Goal: Task Accomplishment & Management: Manage account settings

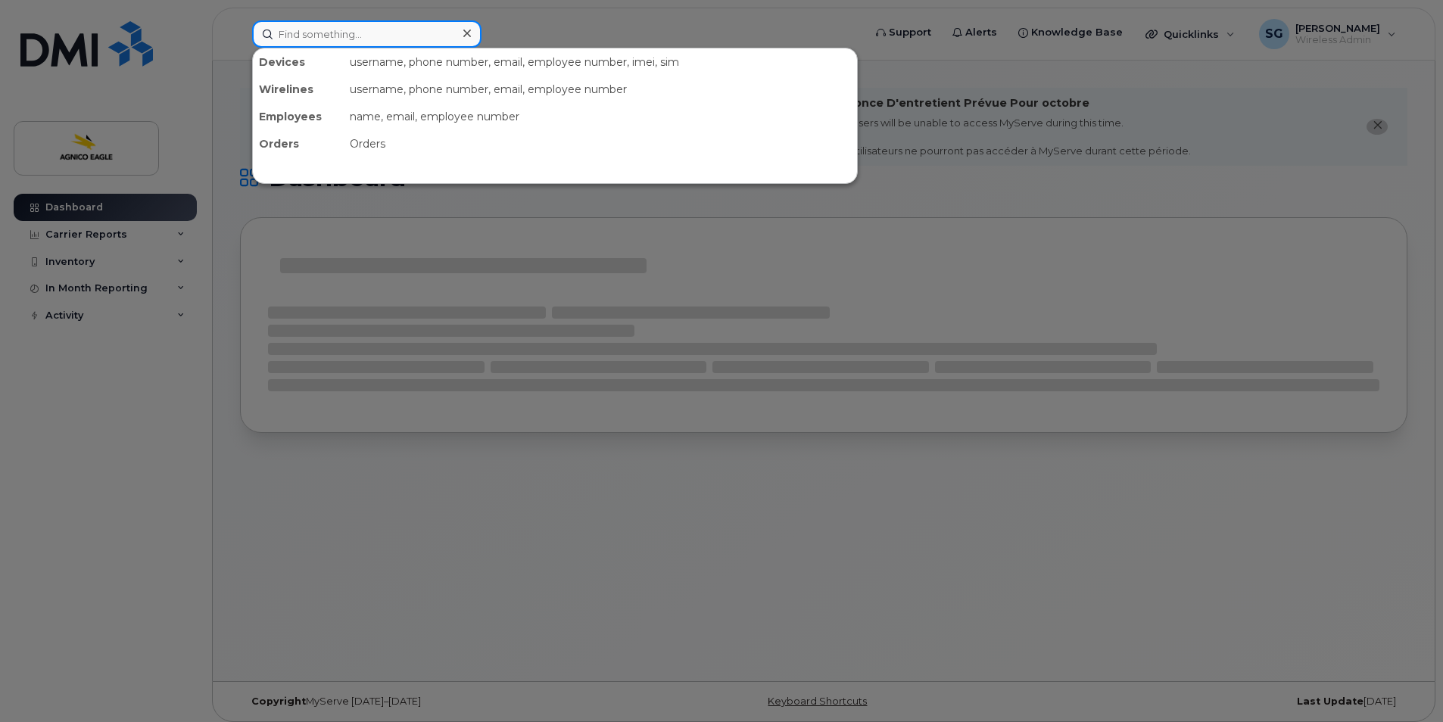
click at [313, 31] on input at bounding box center [366, 33] width 229 height 27
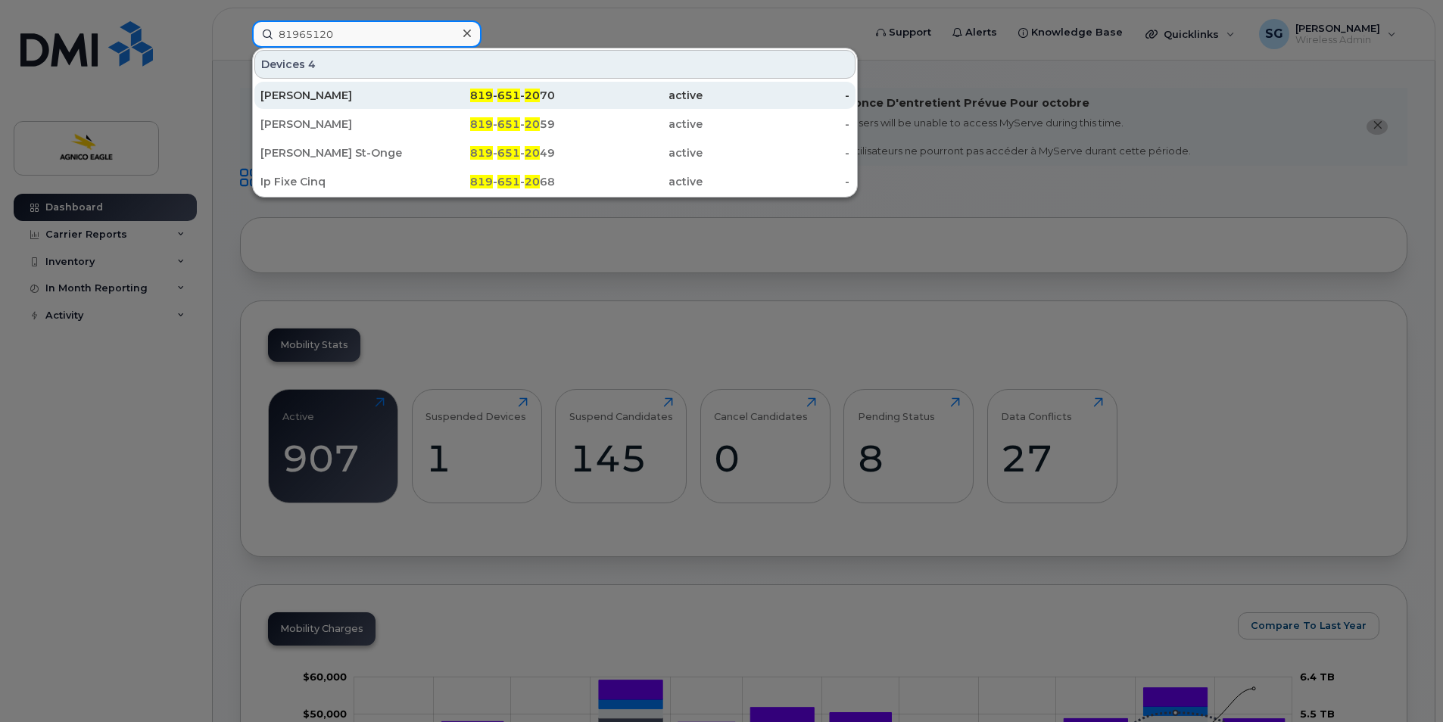
type input "81965120"
click at [487, 92] on span "819" at bounding box center [481, 96] width 23 height 14
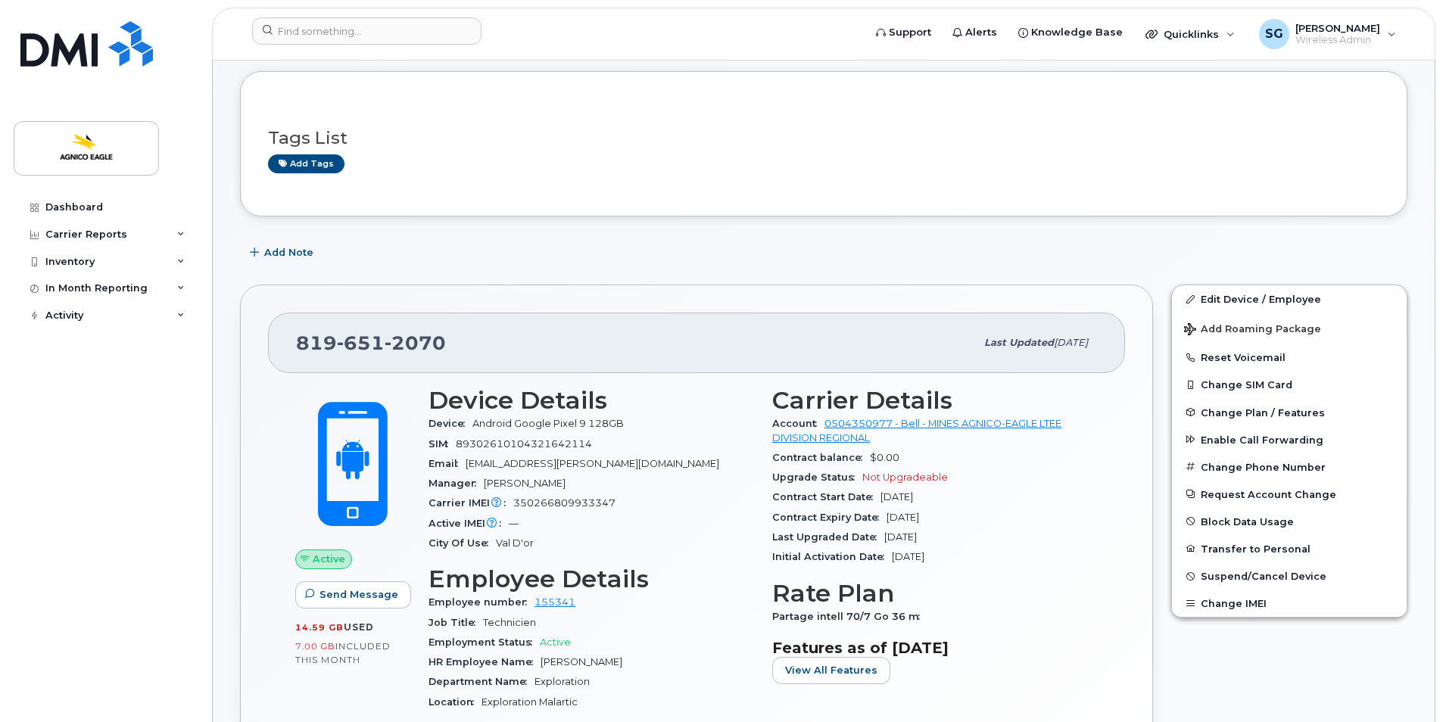
scroll to position [149, 0]
click at [1229, 293] on link "Edit Device / Employee" at bounding box center [1289, 298] width 235 height 27
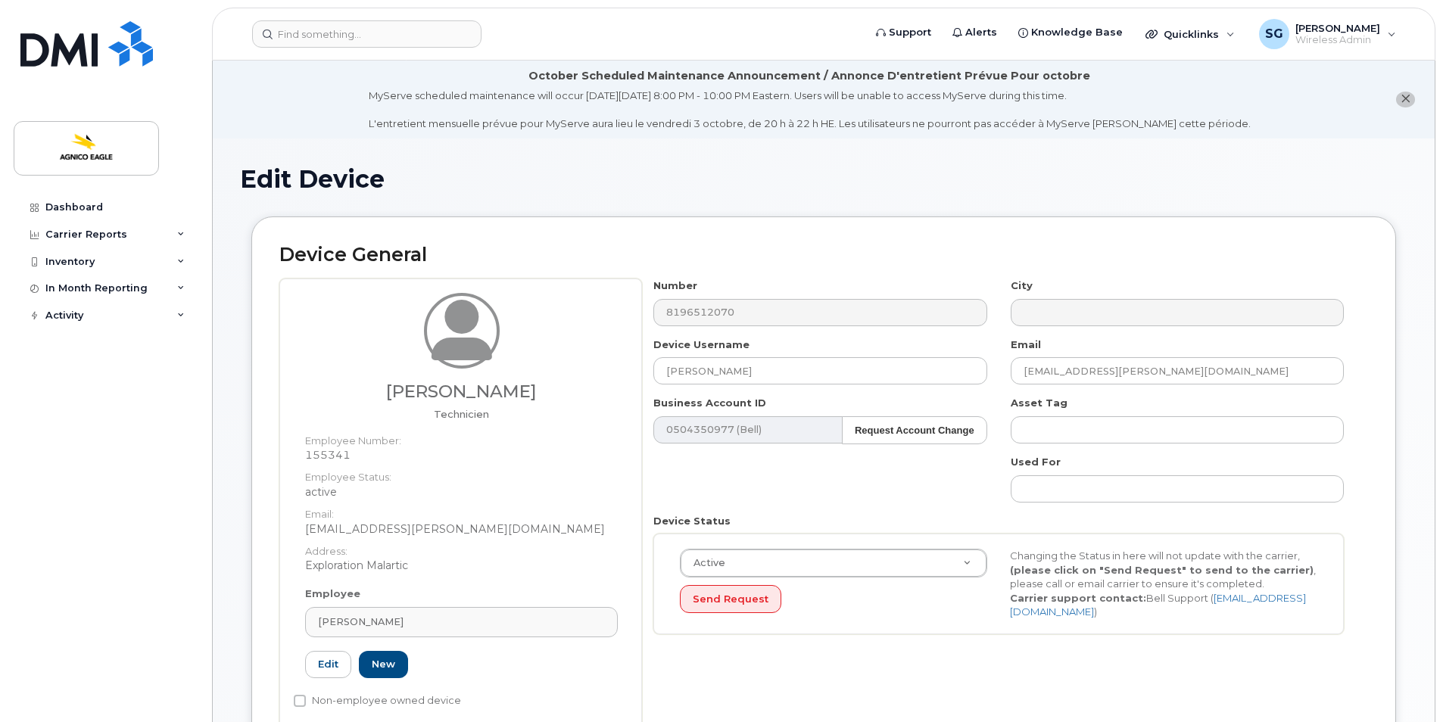
select select "571210"
select select "25166115"
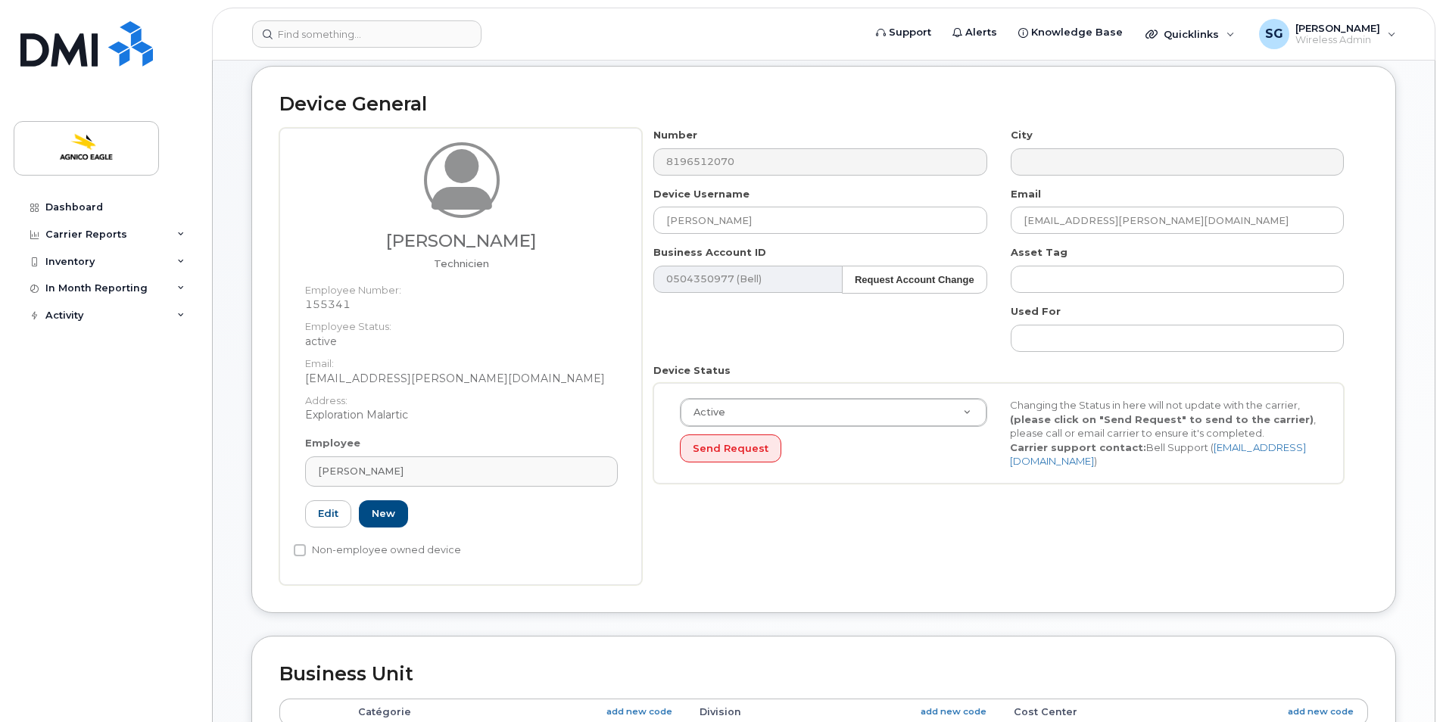
scroll to position [151, 0]
drag, startPoint x: 802, startPoint y: 223, endPoint x: 629, endPoint y: 245, distance: 174.1
click at [630, 245] on div "Jérémie Provencher Technicien Employee Number: 155341 Employee Status: active E…" at bounding box center [823, 355] width 1089 height 457
paste input "Jérémie Provenche"
type input "Jérémie Provenche"
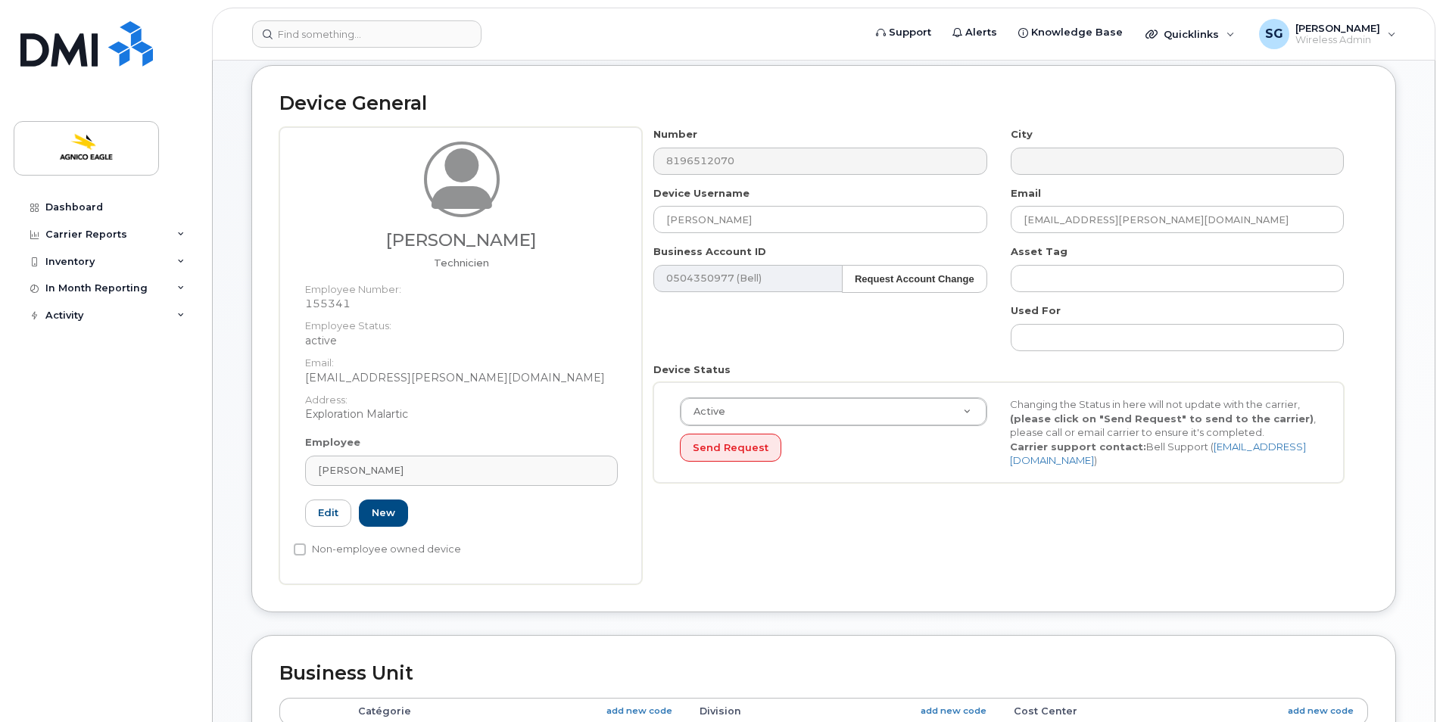
click at [946, 86] on div "Device General Jérémie Provencher Technicien Employee Number: 155341 Employee S…" at bounding box center [823, 339] width 1145 height 548
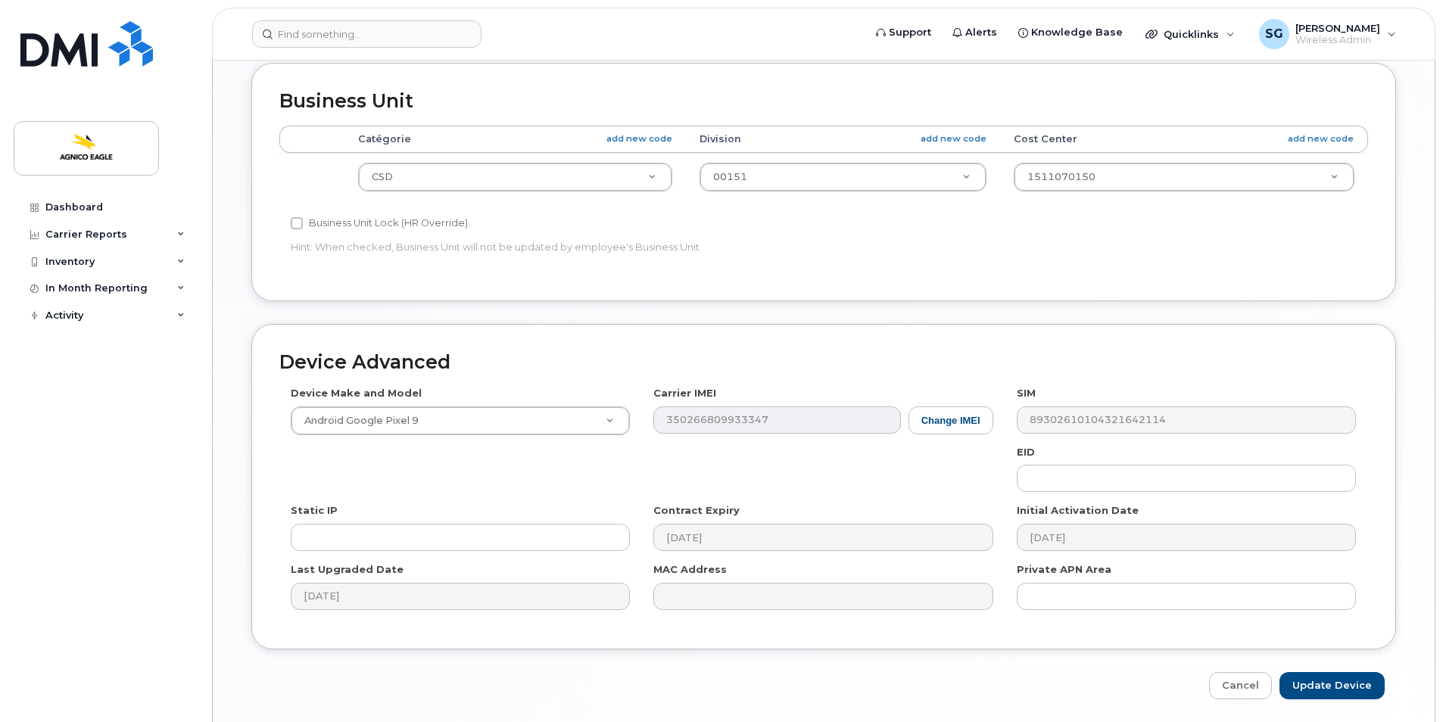
scroll to position [777, 0]
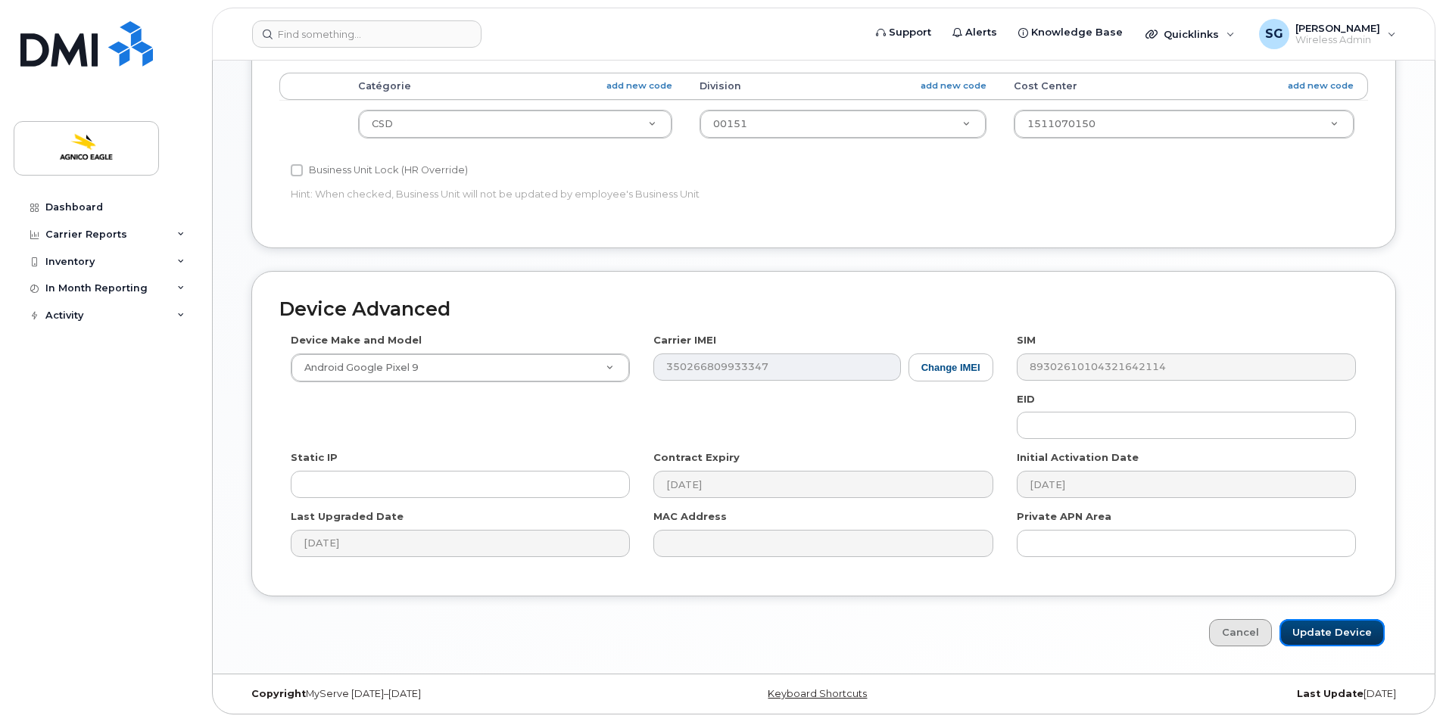
drag, startPoint x: 1320, startPoint y: 631, endPoint x: 1265, endPoint y: 622, distance: 55.9
click at [1320, 631] on input "Update Device" at bounding box center [1332, 633] width 105 height 28
type input "Saving..."
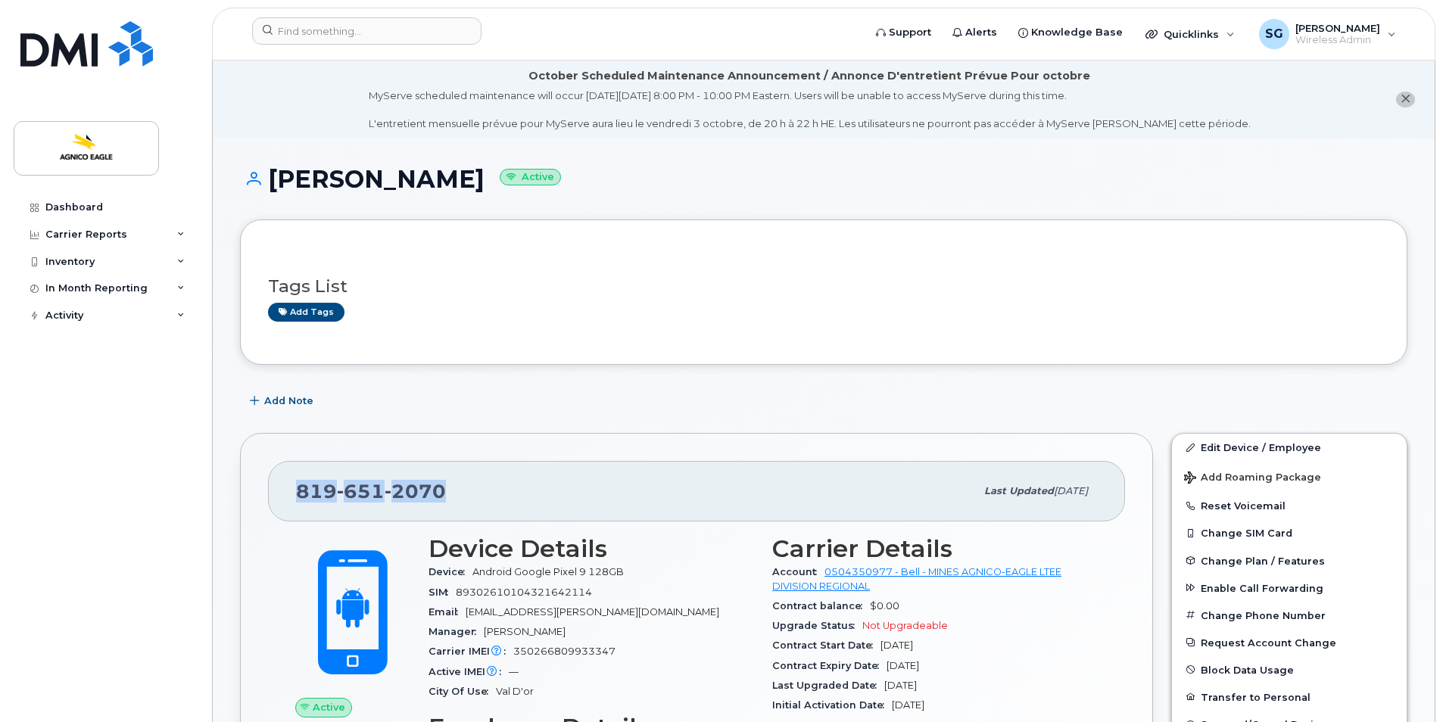
drag, startPoint x: 442, startPoint y: 488, endPoint x: 292, endPoint y: 494, distance: 150.1
click at [292, 494] on div "819 651 2070 Last updated Oct 07, 2025" at bounding box center [696, 491] width 857 height 61
copy span "819 651 2070"
drag, startPoint x: 516, startPoint y: 182, endPoint x: 274, endPoint y: 193, distance: 241.8
click at [274, 192] on h1 "Jérémie Provenche Active" at bounding box center [823, 179] width 1167 height 26
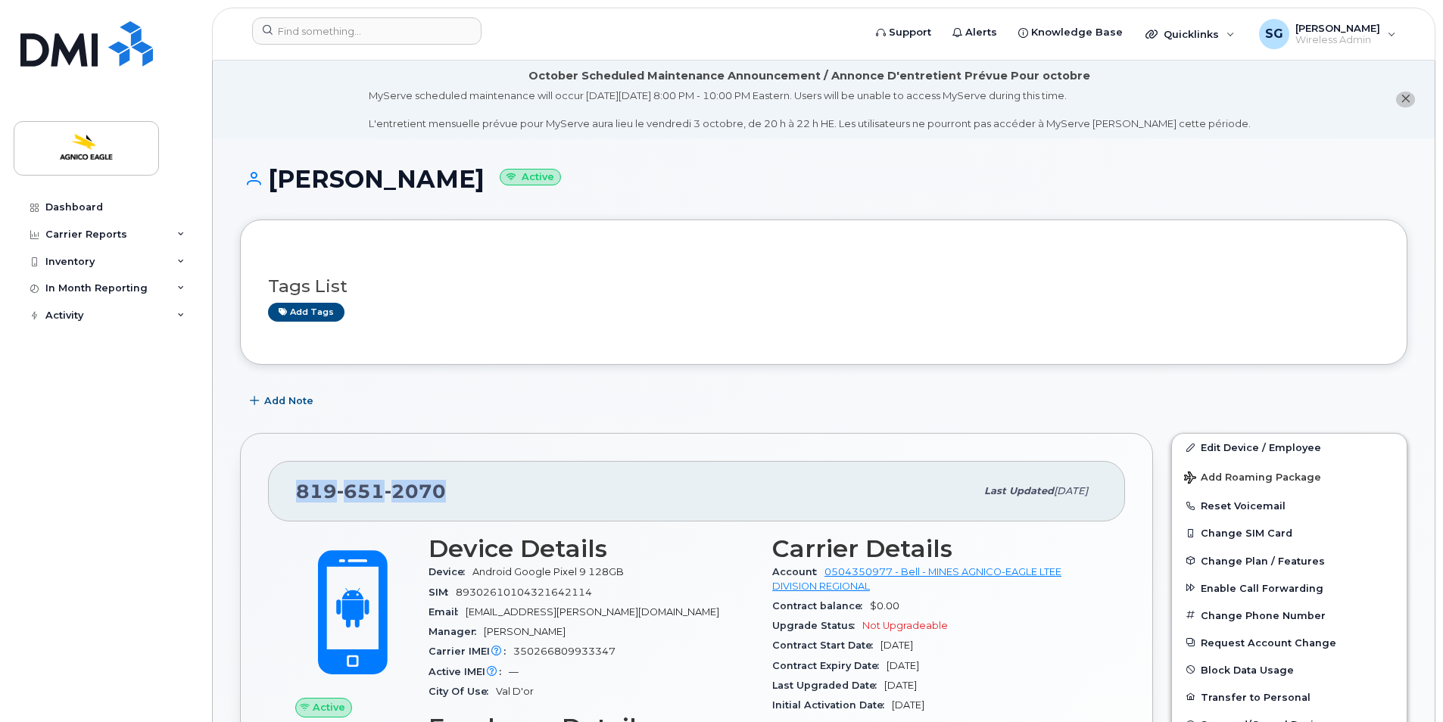
copy h1 "Jérémie Provenche"
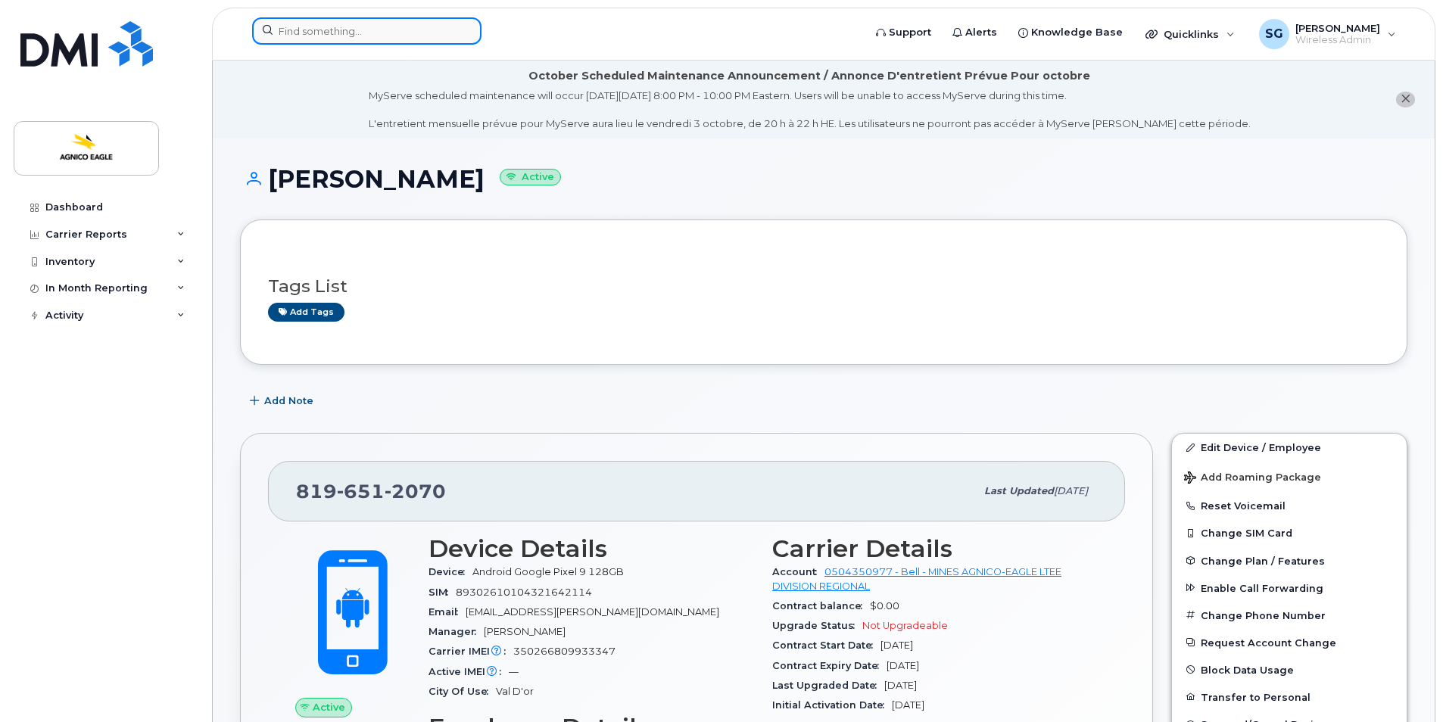
click at [379, 33] on input at bounding box center [366, 30] width 229 height 27
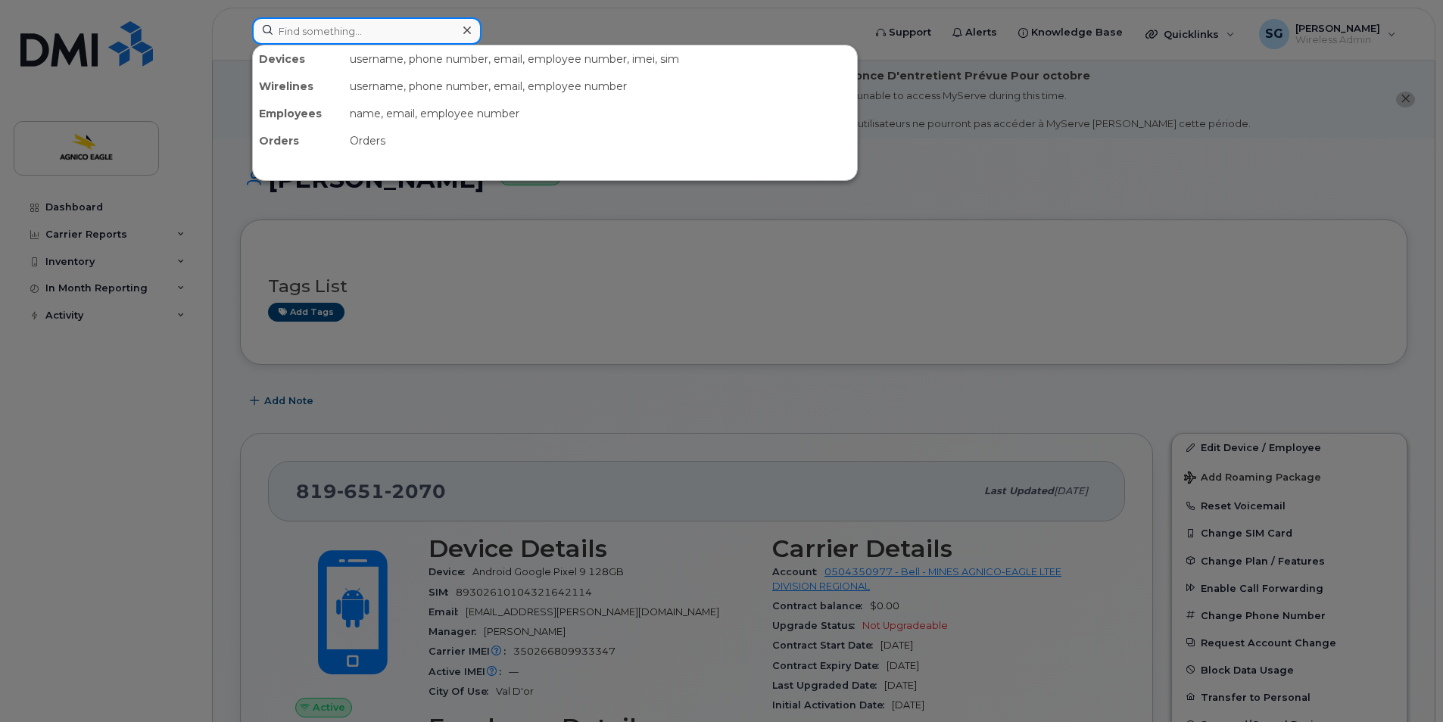
paste input "Gerald Macdonald"
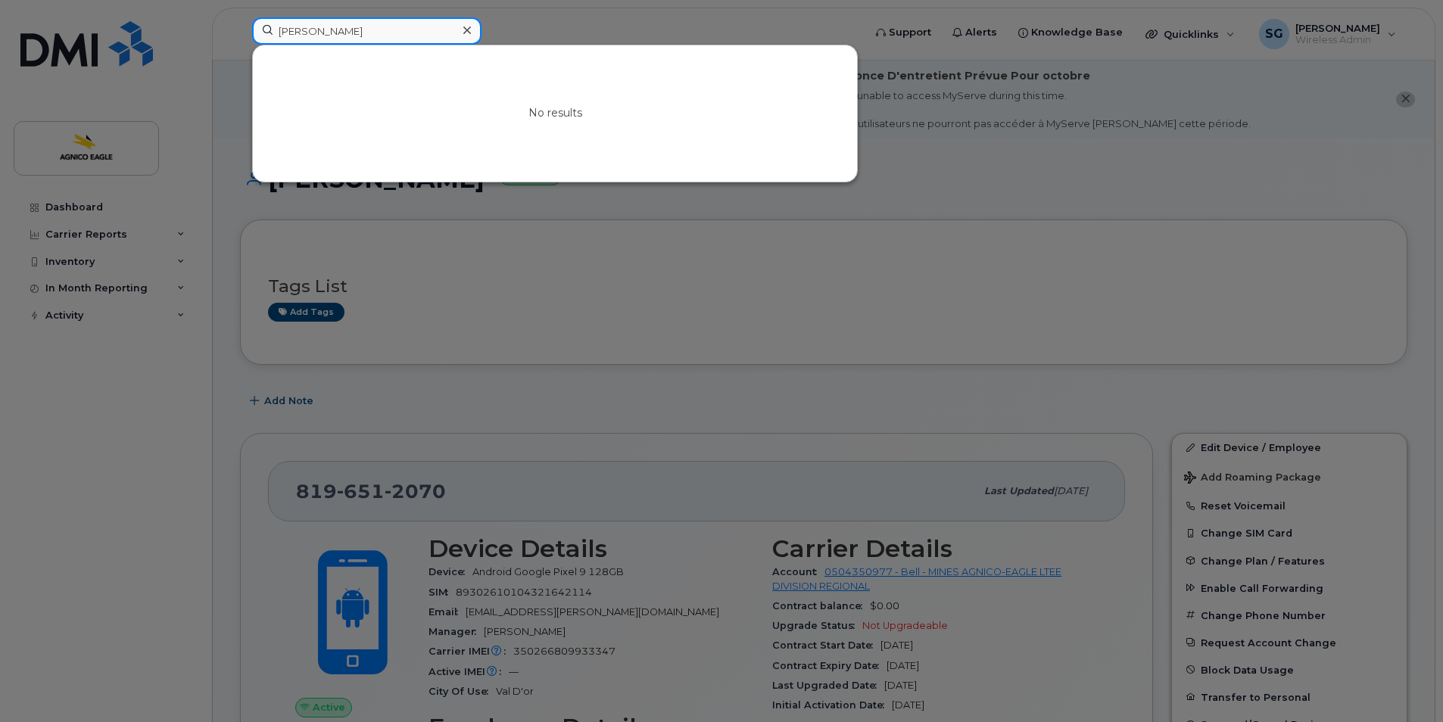
click at [391, 29] on input "Gerald Macdonald" at bounding box center [366, 30] width 229 height 27
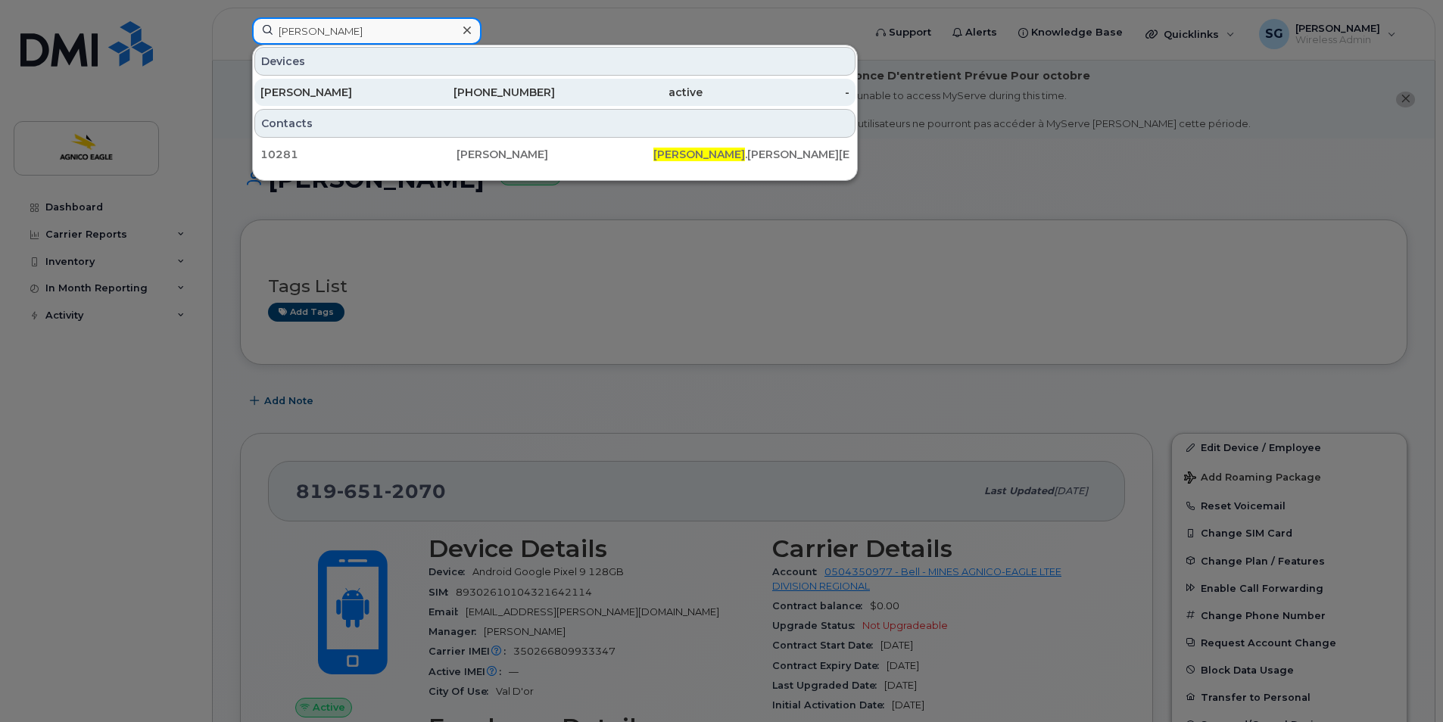
type input "Gerald"
click at [477, 87] on div "819-856-0535" at bounding box center [482, 92] width 148 height 15
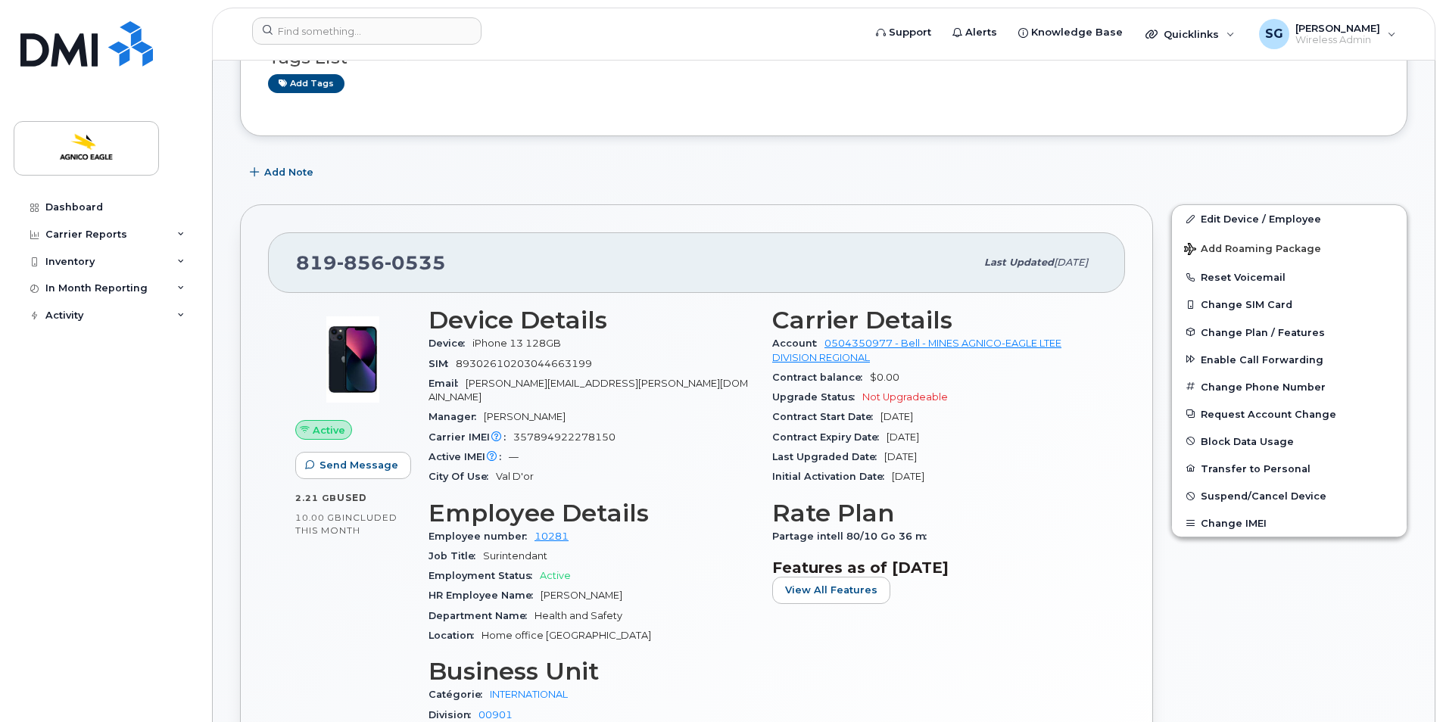
scroll to position [231, 0]
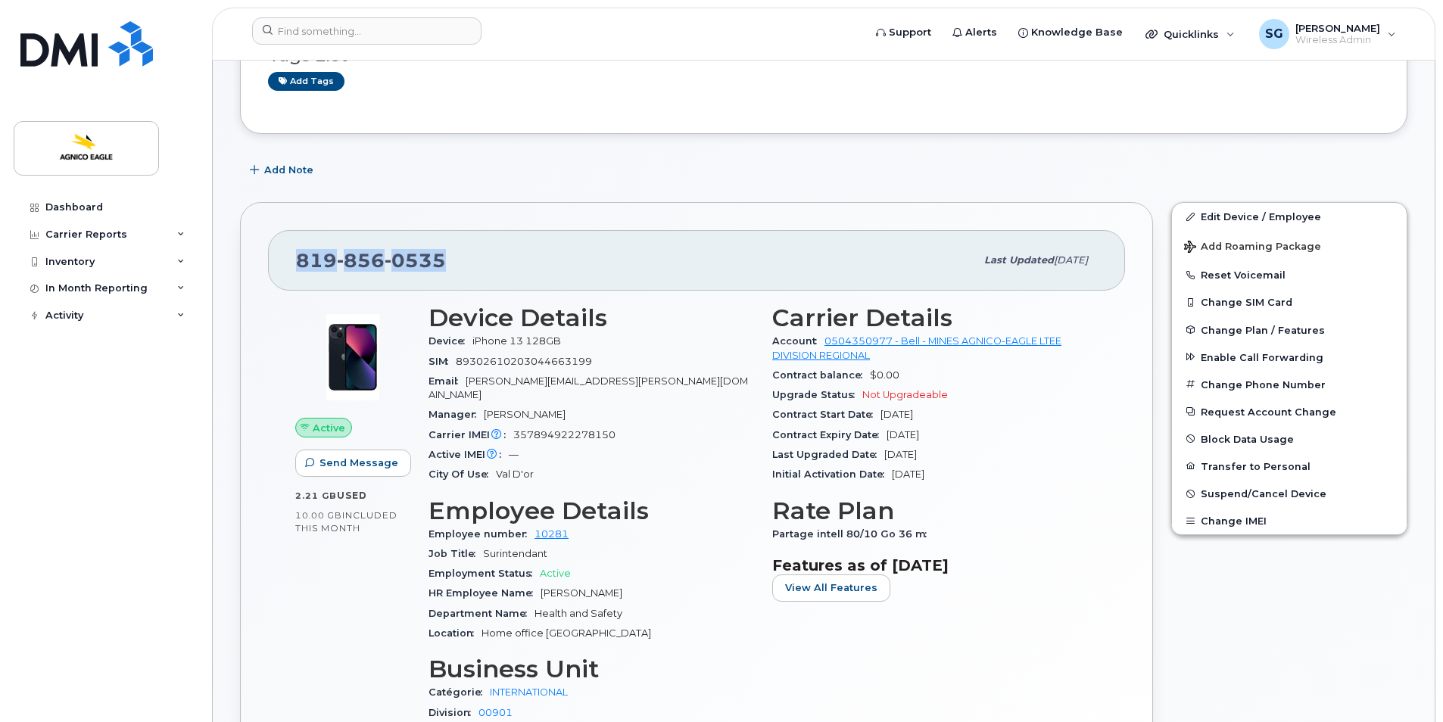
drag, startPoint x: 456, startPoint y: 258, endPoint x: 289, endPoint y: 271, distance: 167.1
click at [289, 271] on div "[PHONE_NUMBER] Last updated [DATE]" at bounding box center [696, 260] width 857 height 61
copy span "[PHONE_NUMBER]"
